Goal: Find specific page/section: Find specific page/section

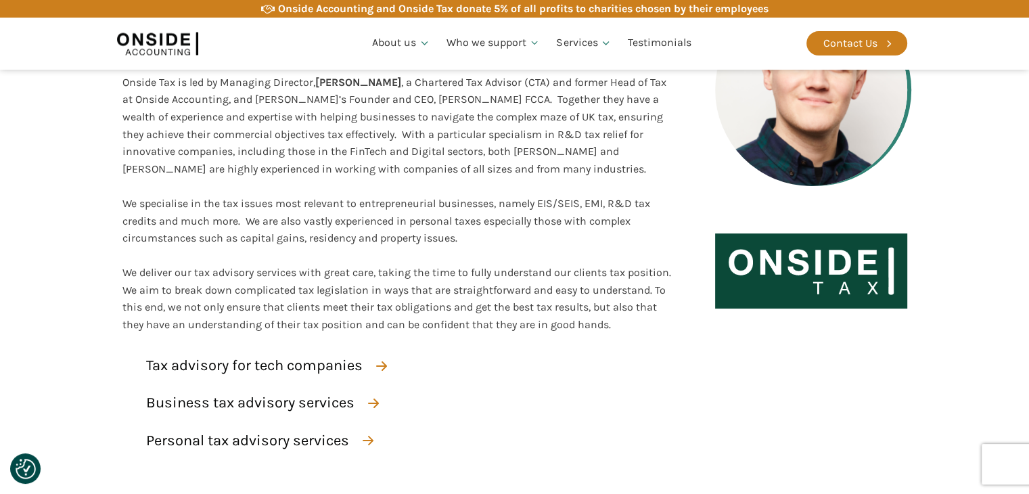
scroll to position [338, 0]
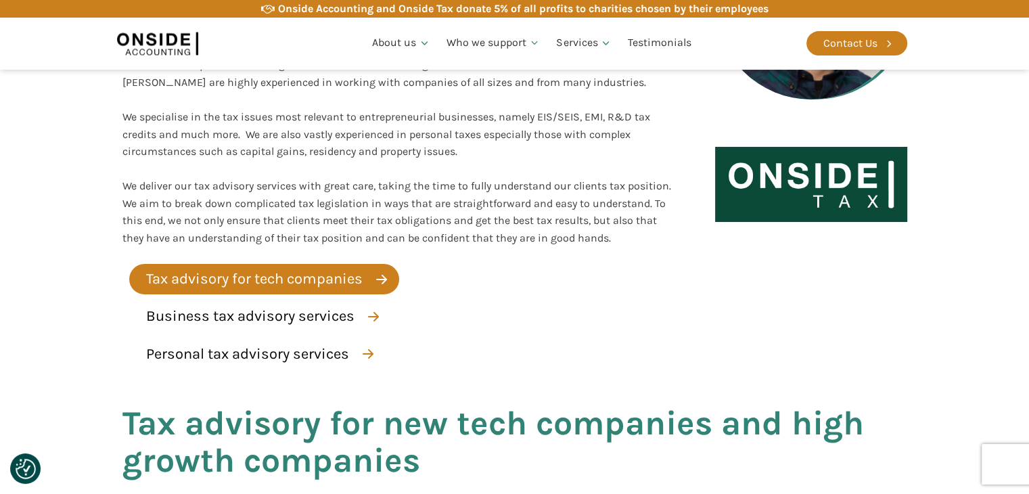
click at [340, 270] on div "Tax advisory for tech companies" at bounding box center [254, 279] width 217 height 24
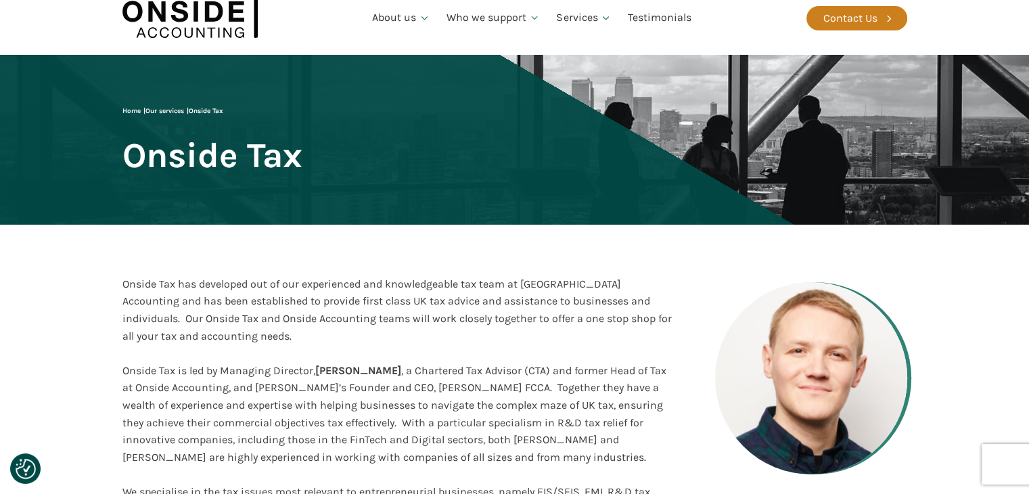
scroll to position [46, 0]
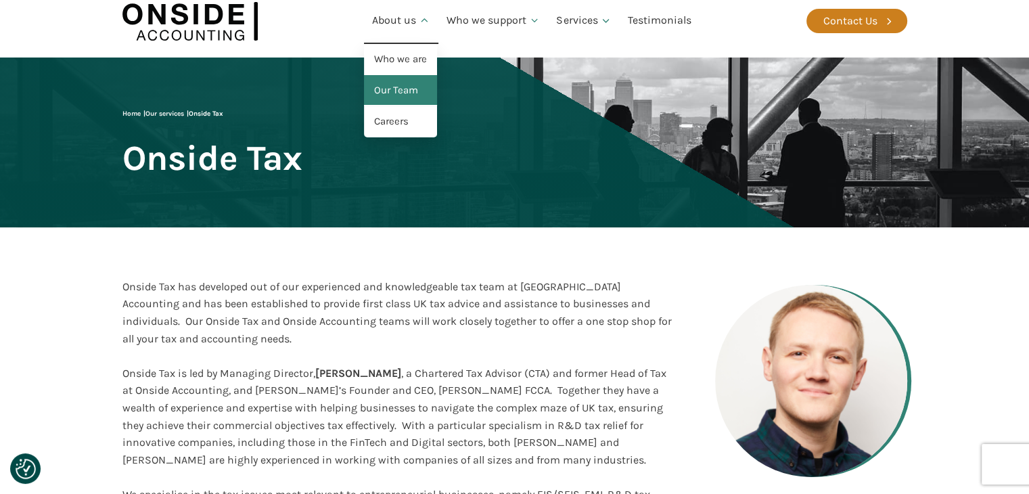
click at [407, 76] on link "Our Team" at bounding box center [400, 90] width 73 height 31
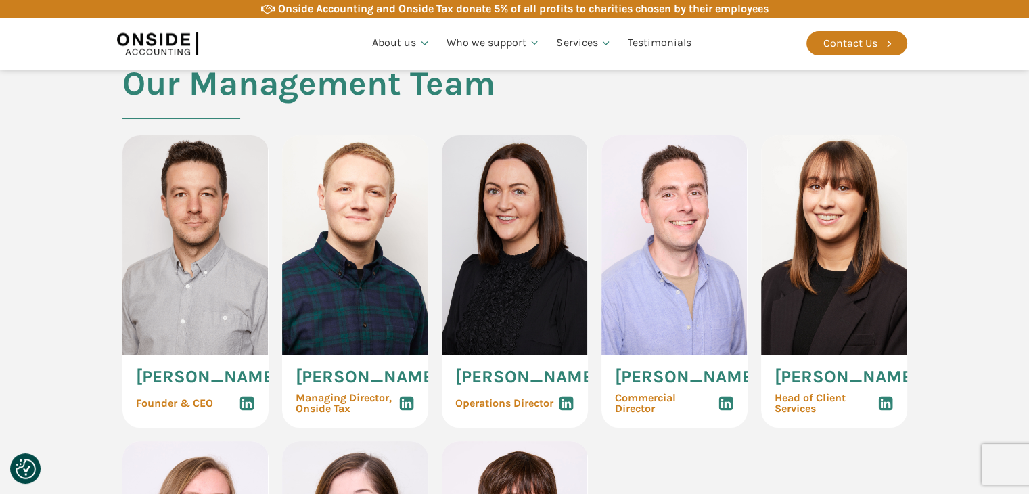
scroll to position [649, 0]
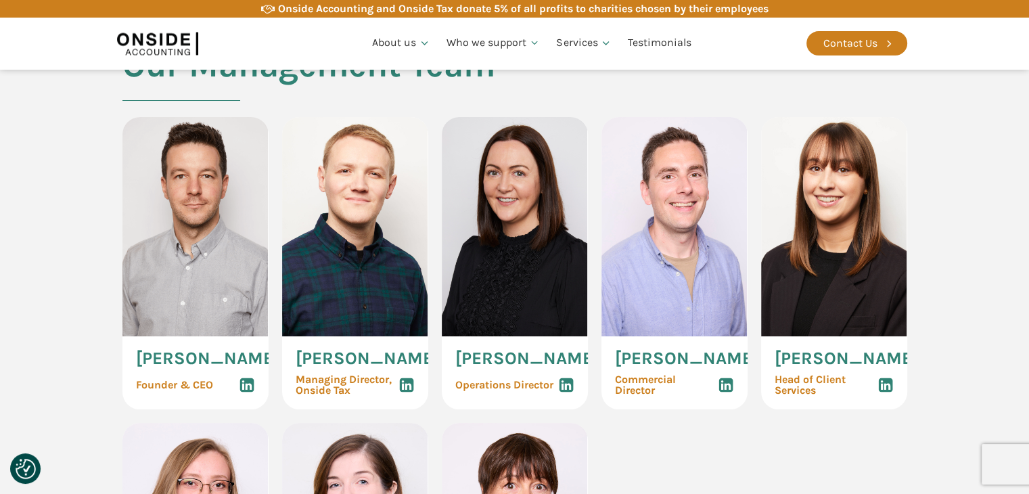
click at [149, 367] on span "[PERSON_NAME]" at bounding box center [207, 359] width 143 height 18
click at [330, 326] on img at bounding box center [355, 226] width 146 height 219
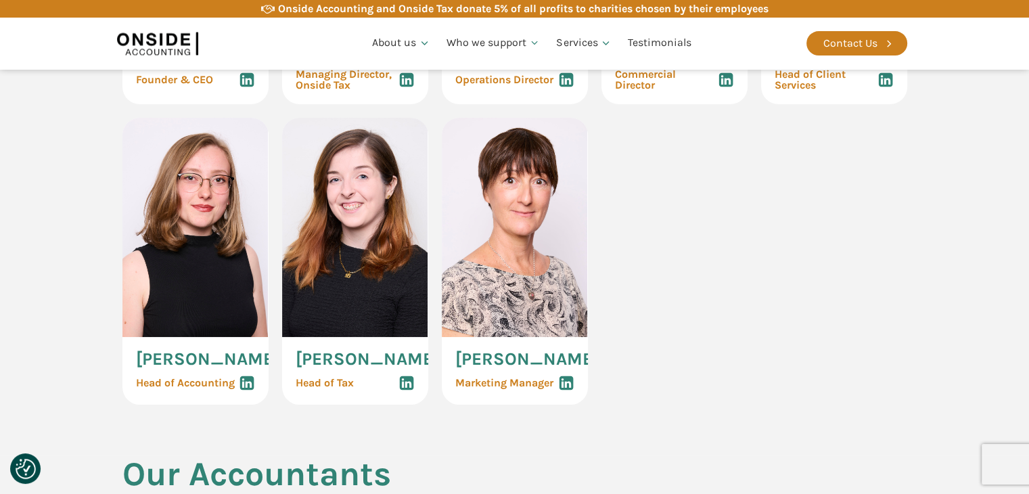
scroll to position [955, 0]
